Goal: Information Seeking & Learning: Learn about a topic

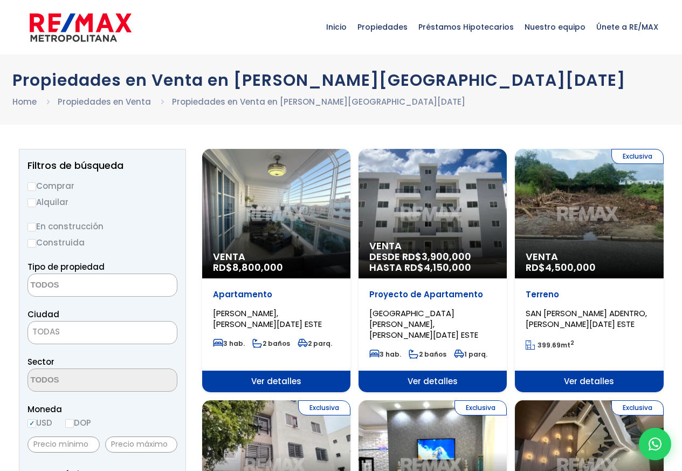
select select
click at [377, 236] on div "Venta DESDE RD$ 3,900,000 HASTA RD$ 4,150,000" at bounding box center [433, 213] width 148 height 129
click at [439, 230] on div "Venta DESDE RD$ 3,900,000 HASTA RD$ 4,150,000" at bounding box center [433, 213] width 148 height 129
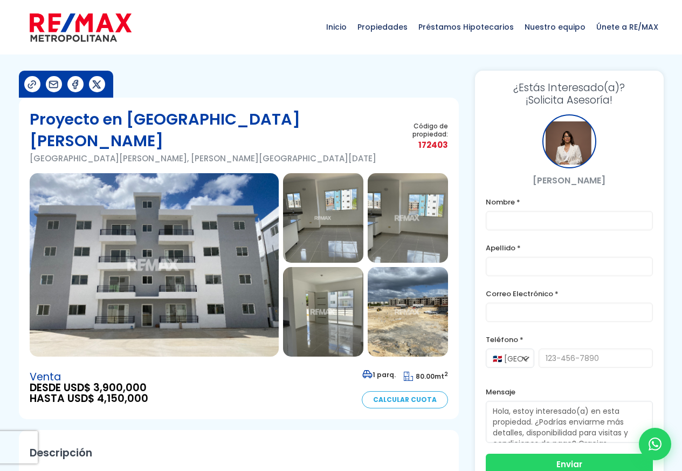
click at [202, 211] on img at bounding box center [154, 264] width 249 height 183
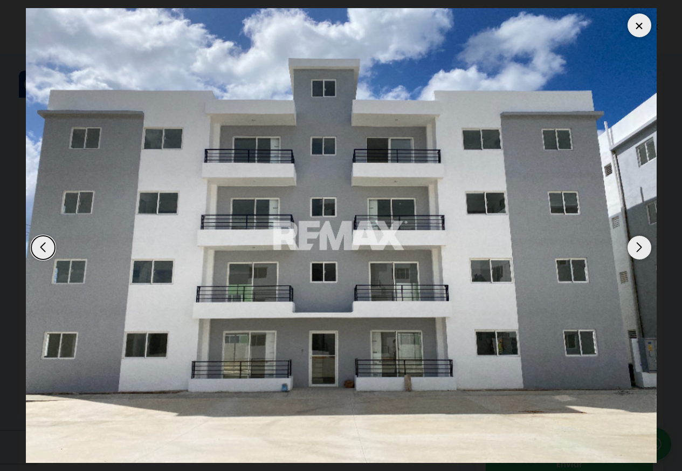
click at [639, 256] on div "Next slide" at bounding box center [640, 248] width 24 height 24
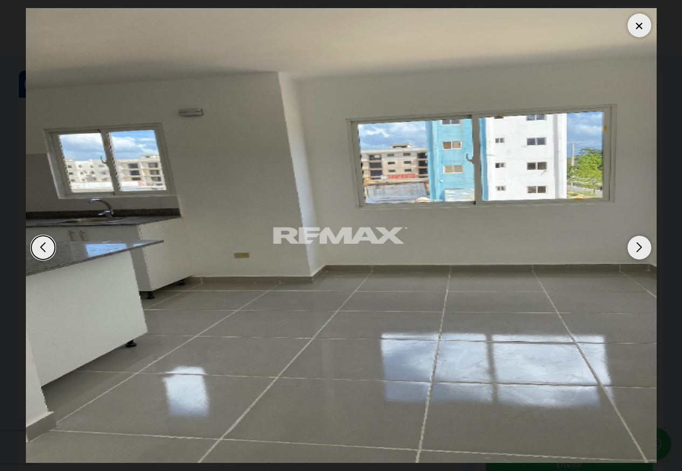
click at [644, 281] on img "2 / 14" at bounding box center [341, 235] width 631 height 455
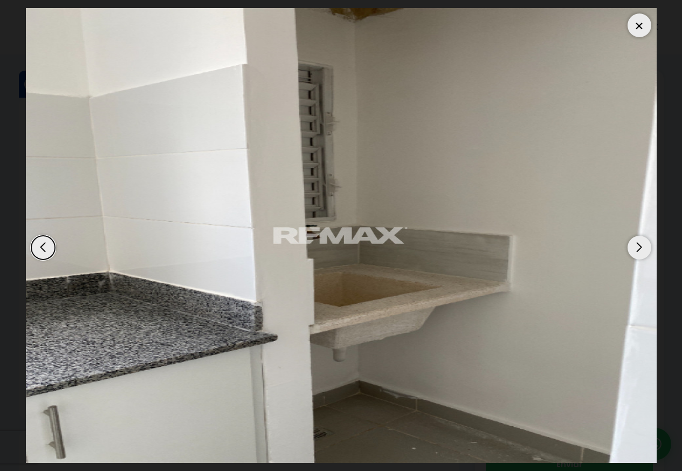
click at [644, 247] on div "Next slide" at bounding box center [640, 248] width 24 height 24
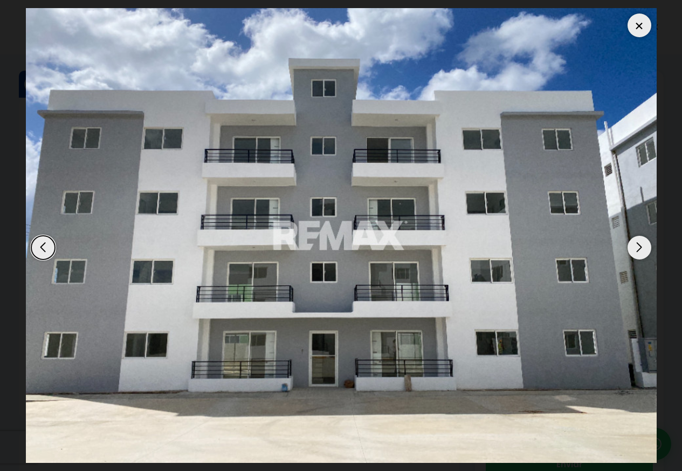
click at [646, 258] on div "Next slide" at bounding box center [640, 248] width 24 height 24
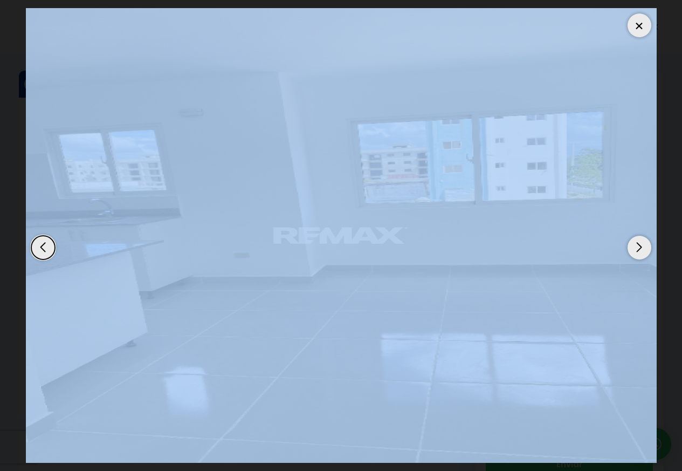
click at [646, 260] on div at bounding box center [341, 235] width 631 height 455
click at [646, 260] on img "2 / 14" at bounding box center [341, 235] width 631 height 455
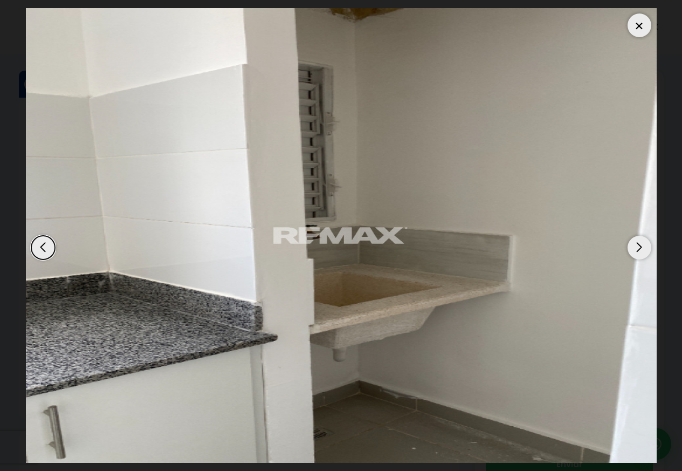
click at [646, 24] on div at bounding box center [640, 25] width 24 height 24
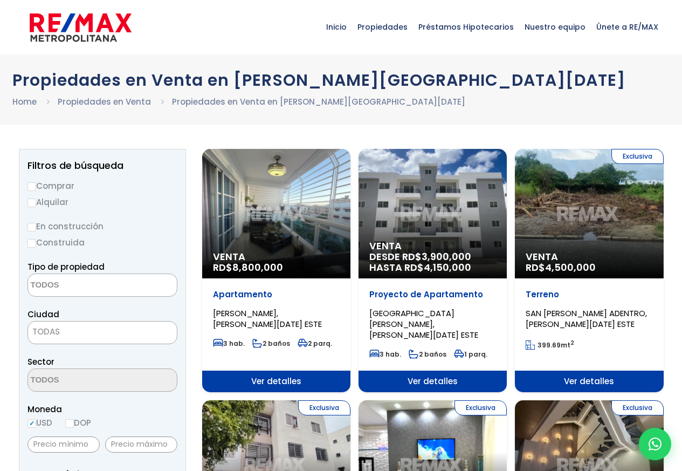
select select
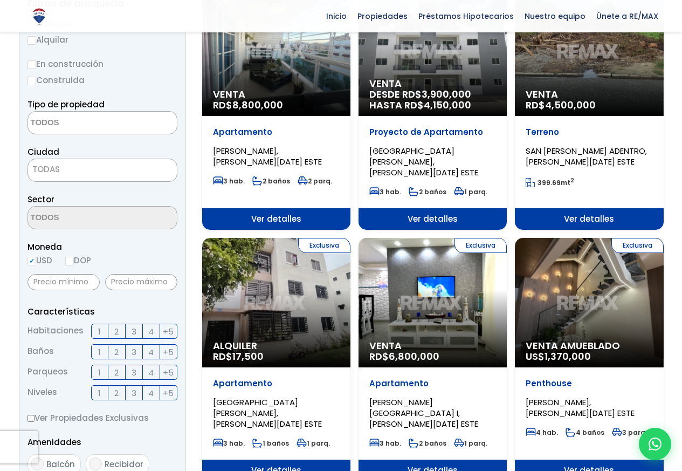
click at [456, 307] on div "Exclusiva Venta RD$ 6,800,000" at bounding box center [433, 302] width 148 height 129
click at [457, 295] on div "Exclusiva Venta RD$ 6,800,000" at bounding box center [433, 302] width 148 height 129
click at [475, 378] on p "Apartamento" at bounding box center [433, 383] width 127 height 11
click at [482, 460] on span "Ver detalles" at bounding box center [433, 471] width 148 height 22
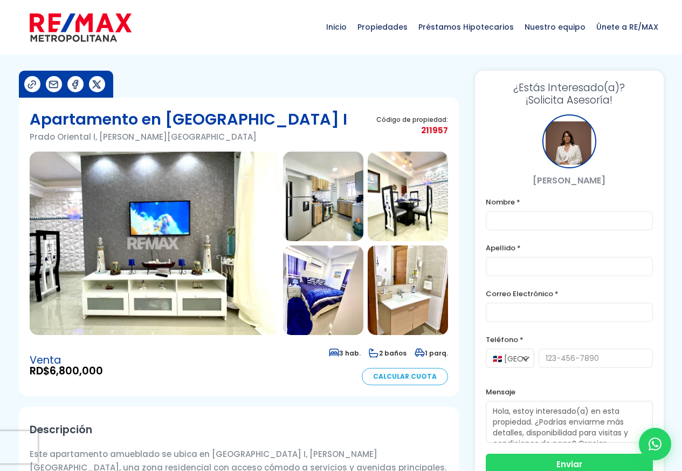
click at [109, 227] on img at bounding box center [154, 243] width 249 height 183
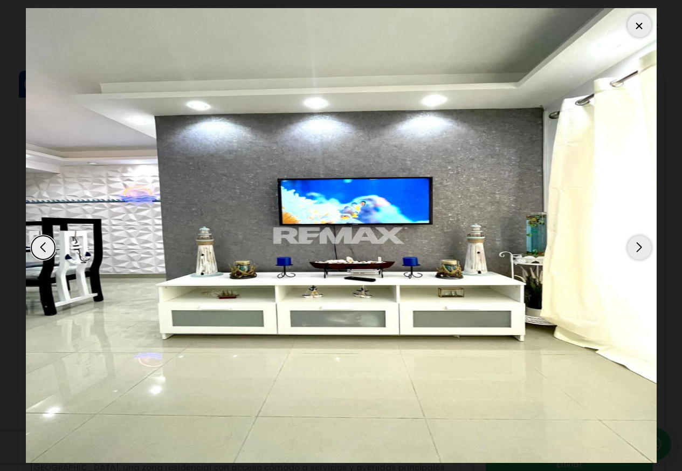
click at [665, 248] on dialog at bounding box center [341, 235] width 647 height 471
click at [647, 244] on div "Next slide" at bounding box center [640, 248] width 24 height 24
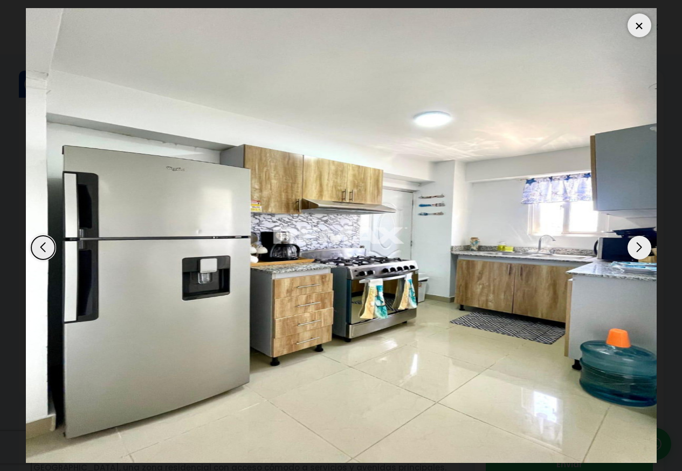
click at [647, 244] on div "Next slide" at bounding box center [640, 248] width 24 height 24
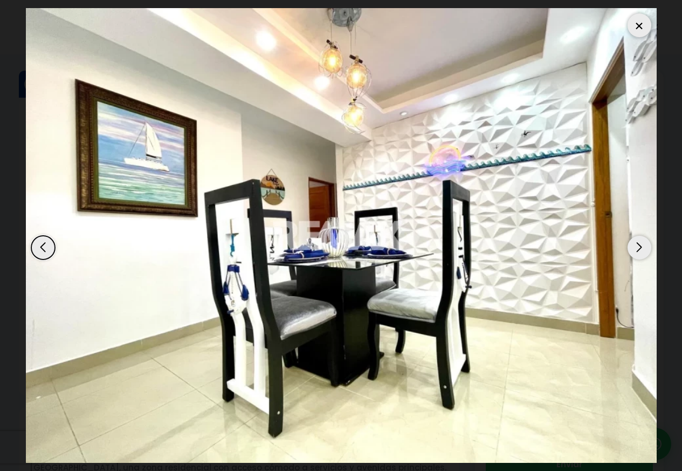
click at [640, 28] on div at bounding box center [640, 25] width 24 height 24
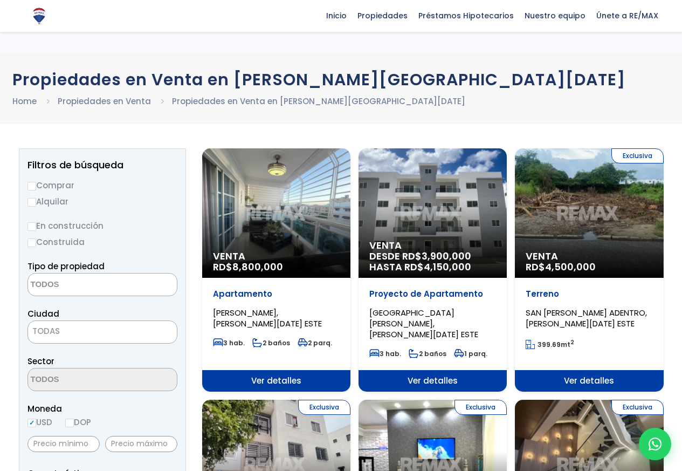
select select
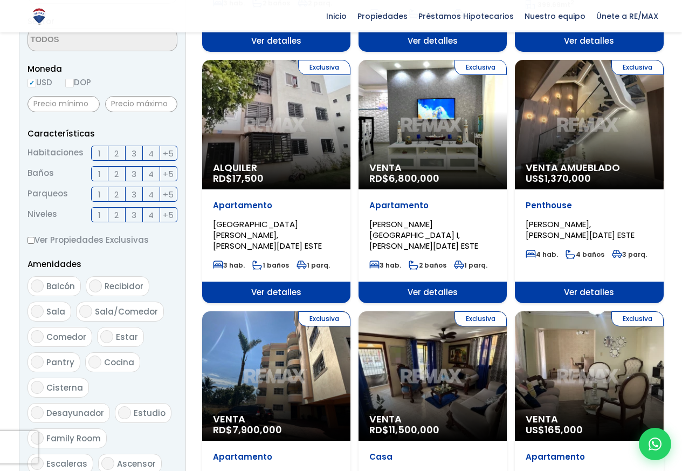
scroll to position [324, 0]
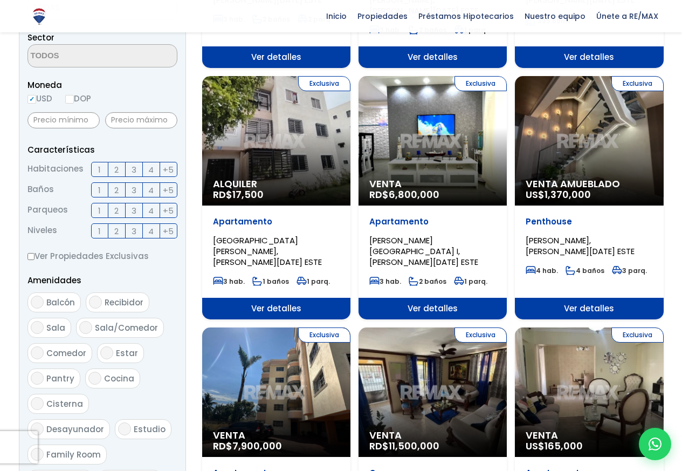
click at [605, 298] on span "Ver detalles" at bounding box center [589, 309] width 148 height 22
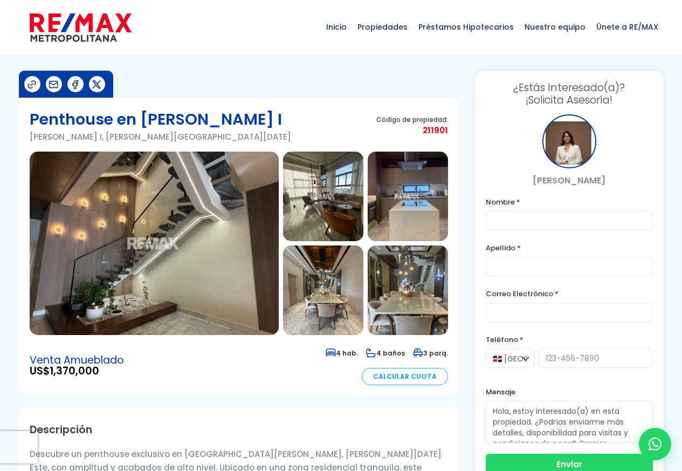
click at [343, 229] on img at bounding box center [323, 197] width 80 height 90
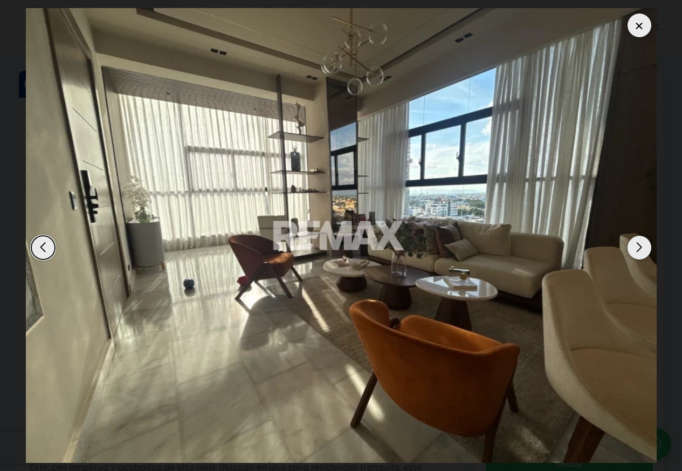
click at [634, 248] on div "Next slide" at bounding box center [640, 248] width 24 height 24
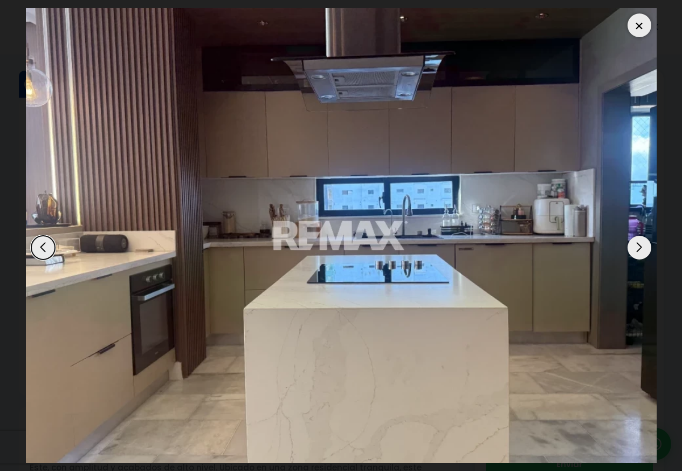
click at [634, 249] on div "Next slide" at bounding box center [640, 248] width 24 height 24
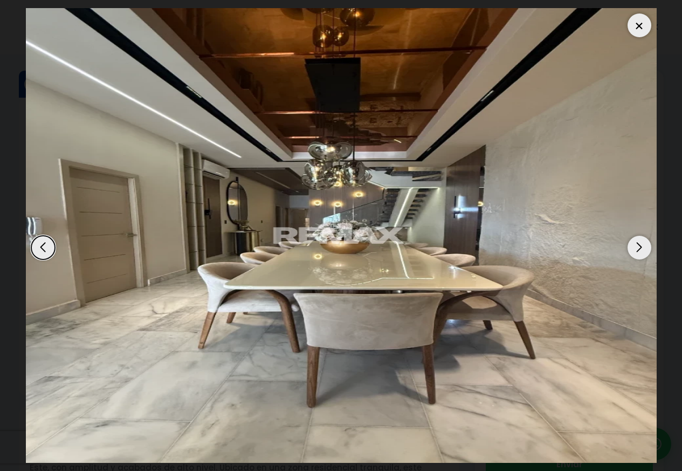
click at [634, 251] on div "Next slide" at bounding box center [640, 248] width 24 height 24
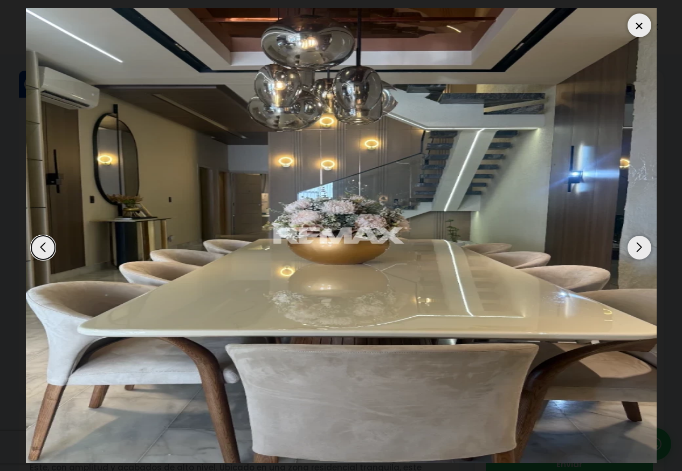
click at [634, 254] on div "Next slide" at bounding box center [640, 248] width 24 height 24
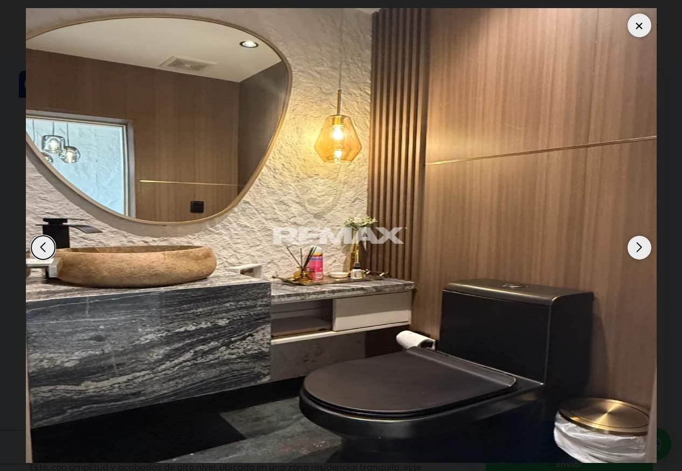
click at [629, 281] on img "6 / 12" at bounding box center [341, 235] width 631 height 455
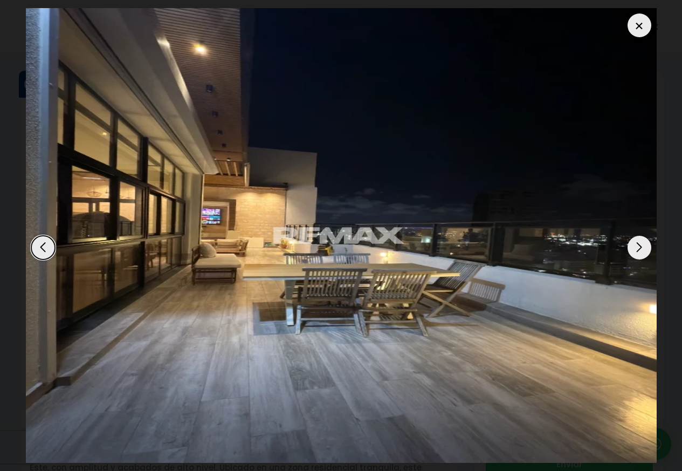
click at [631, 272] on img "12 / 12" at bounding box center [341, 235] width 631 height 455
click at [634, 264] on img "12 / 12" at bounding box center [341, 235] width 631 height 455
click at [638, 252] on div "Next slide" at bounding box center [640, 248] width 24 height 24
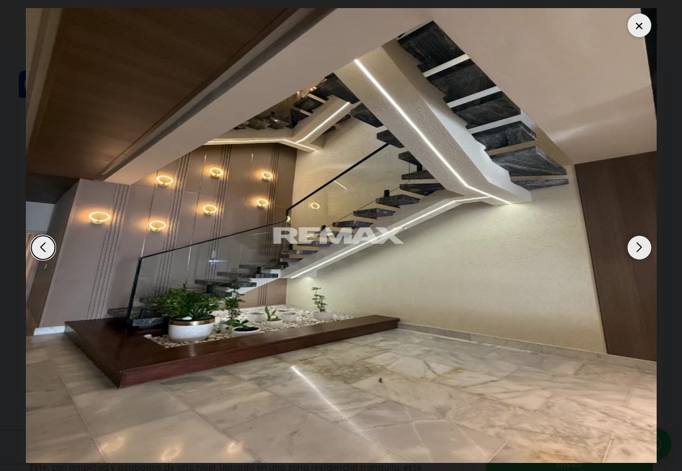
click at [638, 243] on div "Next slide" at bounding box center [640, 248] width 24 height 24
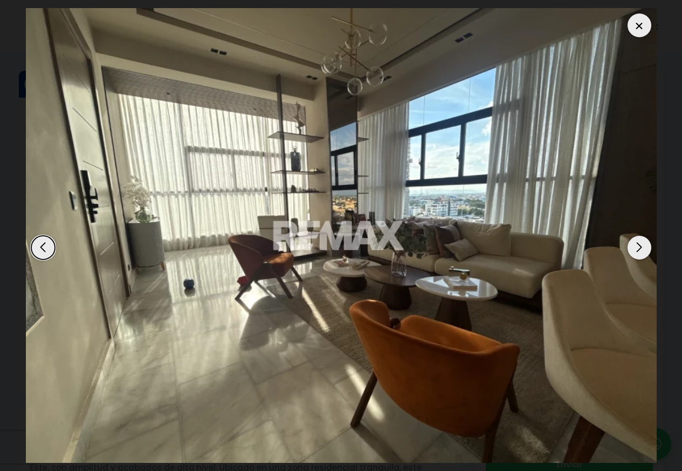
click at [632, 20] on div at bounding box center [640, 25] width 24 height 24
